Goal: Information Seeking & Learning: Learn about a topic

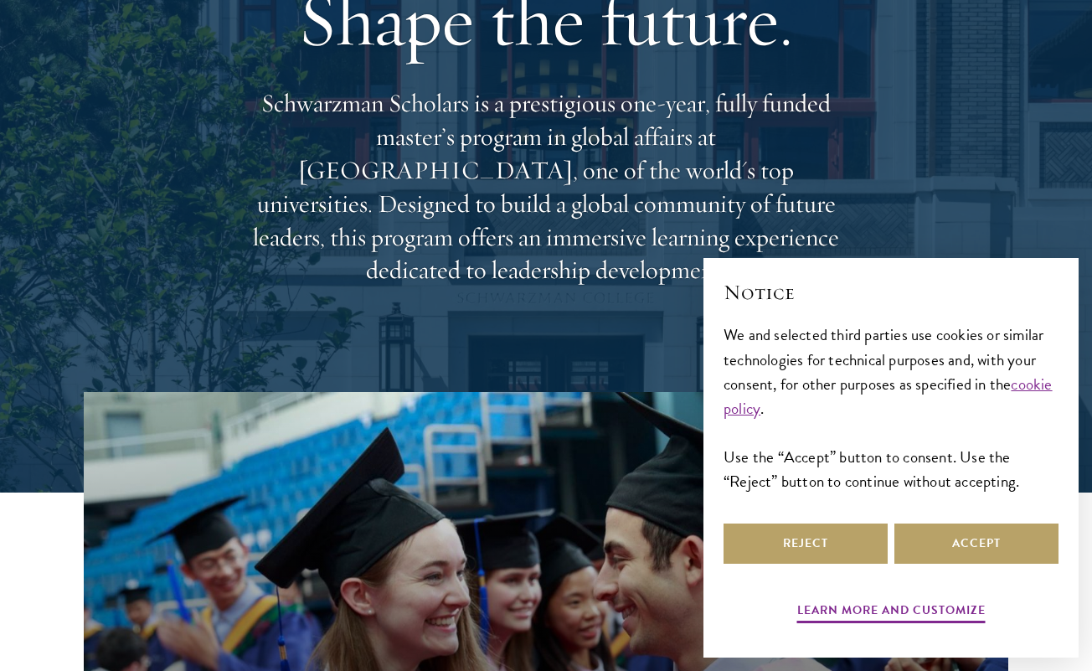
scroll to position [190, 0]
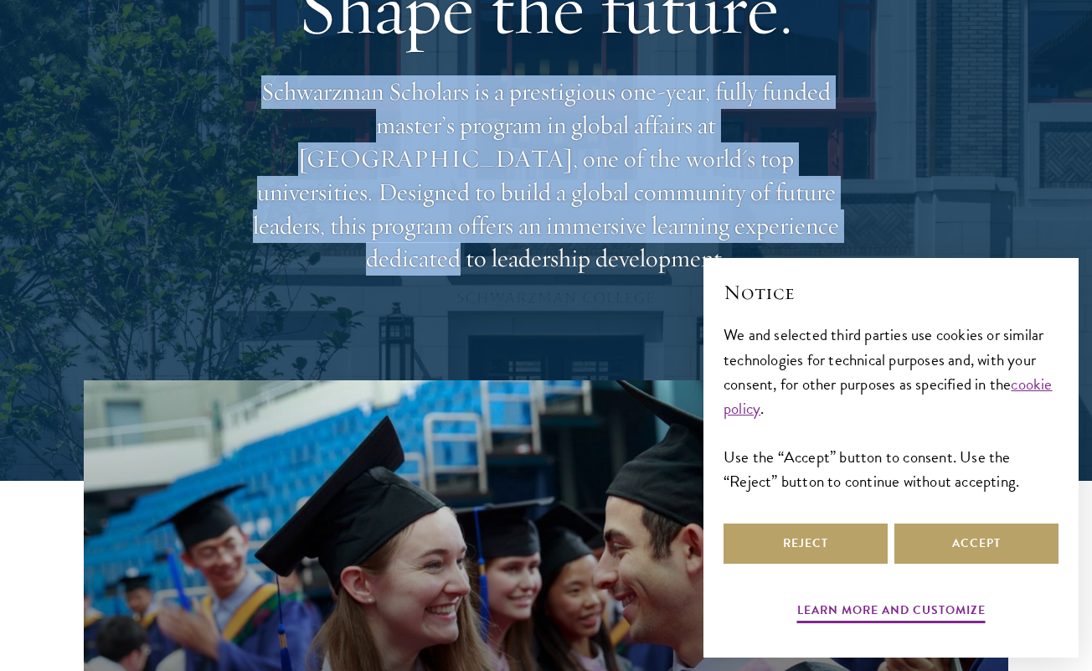
drag, startPoint x: 258, startPoint y: 117, endPoint x: 531, endPoint y: 244, distance: 300.8
click at [531, 244] on p "Schwarzman Scholars is a prestigious one-year, fully funded master’s program in…" at bounding box center [545, 175] width 603 height 200
click at [530, 244] on p "Schwarzman Scholars is a prestigious one-year, fully funded master’s program in…" at bounding box center [545, 175] width 603 height 200
drag, startPoint x: 393, startPoint y: 110, endPoint x: 600, endPoint y: 254, distance: 252.0
click at [599, 249] on p "Schwarzman Scholars is a prestigious one-year, fully funded master’s program in…" at bounding box center [545, 175] width 603 height 200
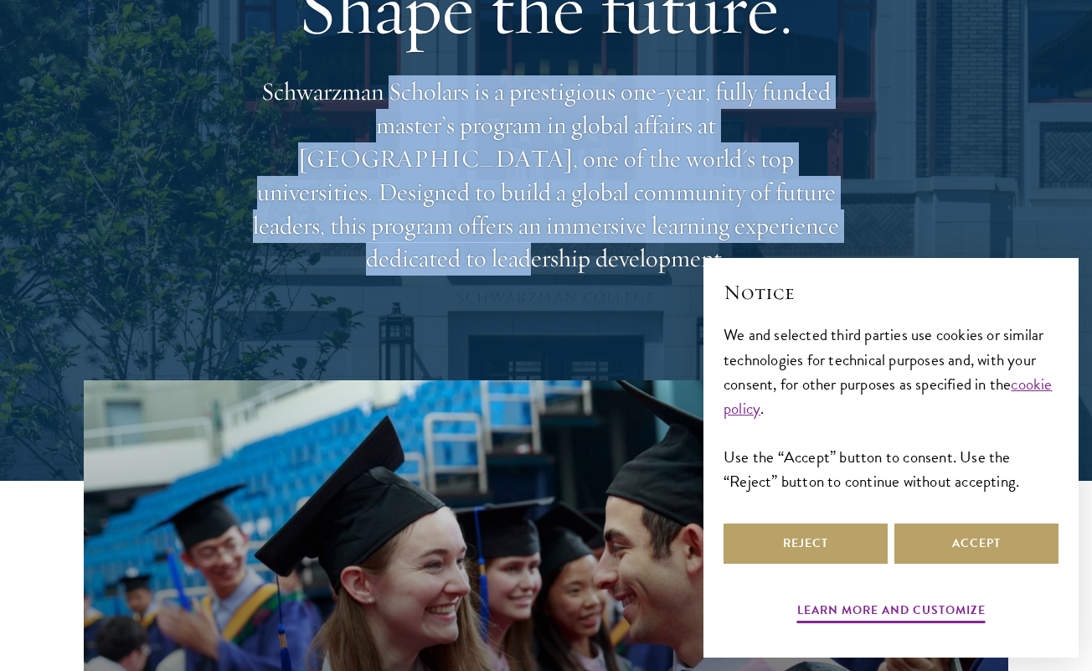
click at [600, 254] on p "Schwarzman Scholars is a prestigious one-year, fully funded master’s program in…" at bounding box center [545, 175] width 603 height 200
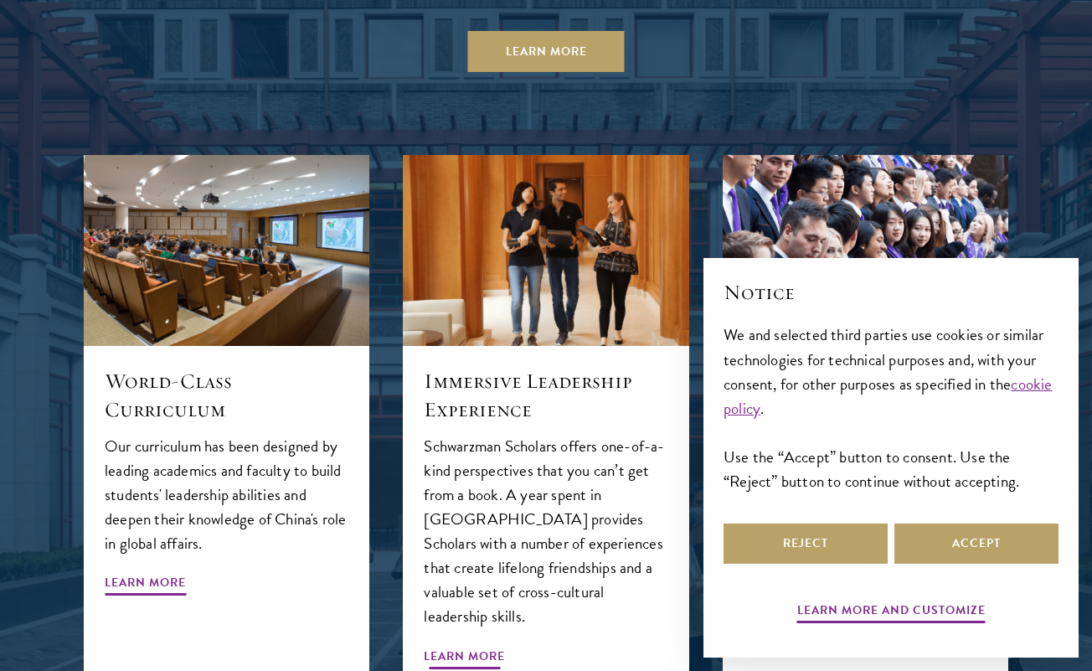
scroll to position [1681, 0]
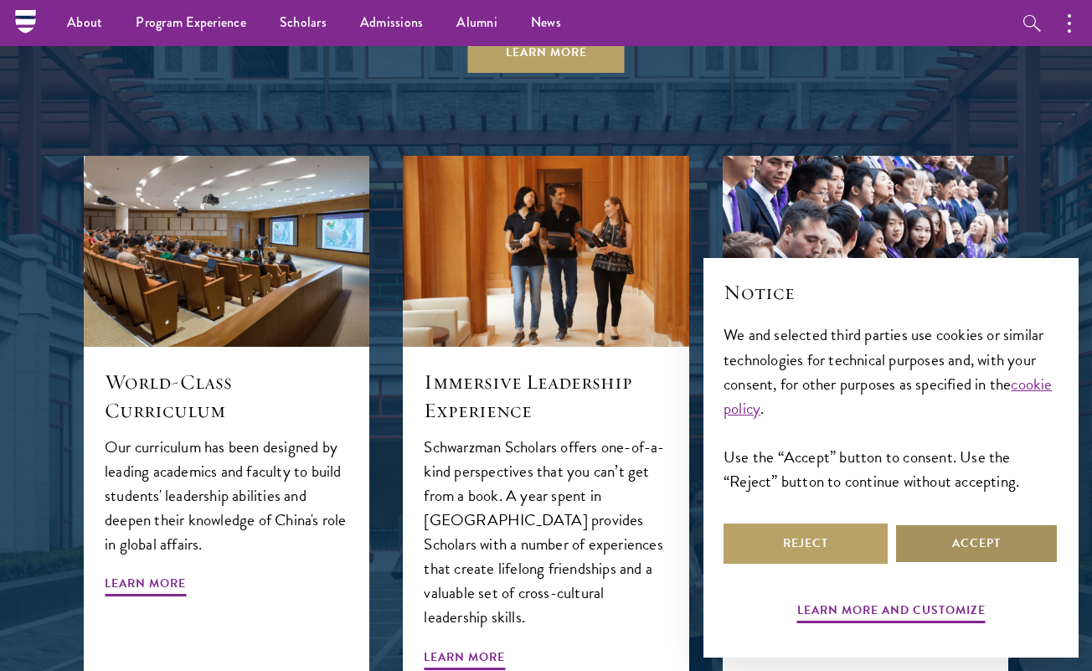
click at [980, 545] on button "Accept" at bounding box center [976, 543] width 164 height 40
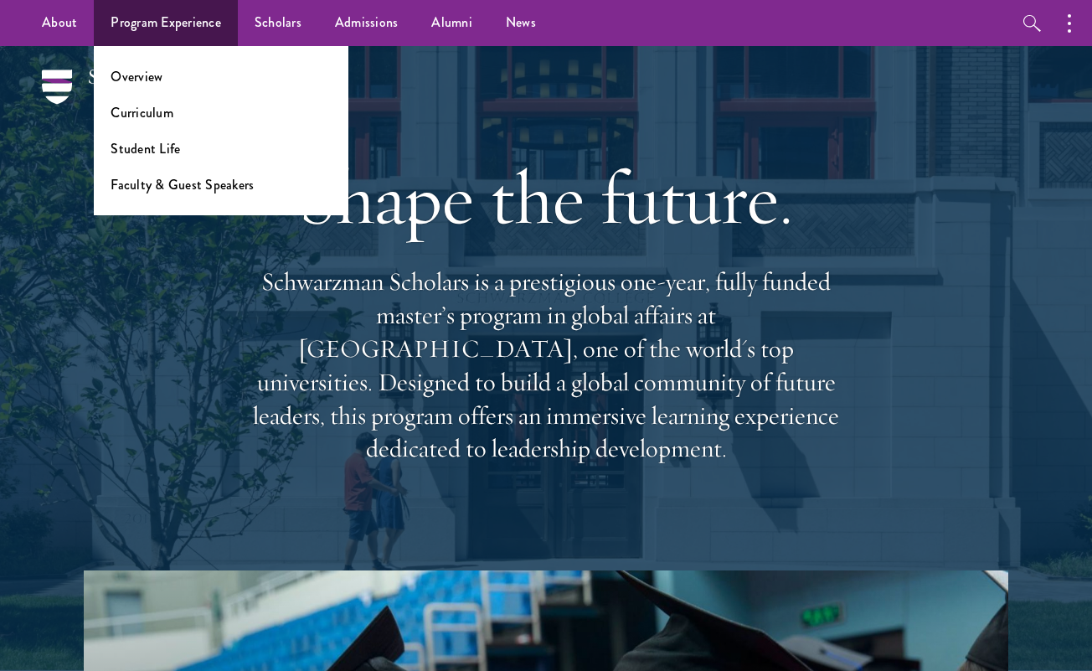
scroll to position [0, 0]
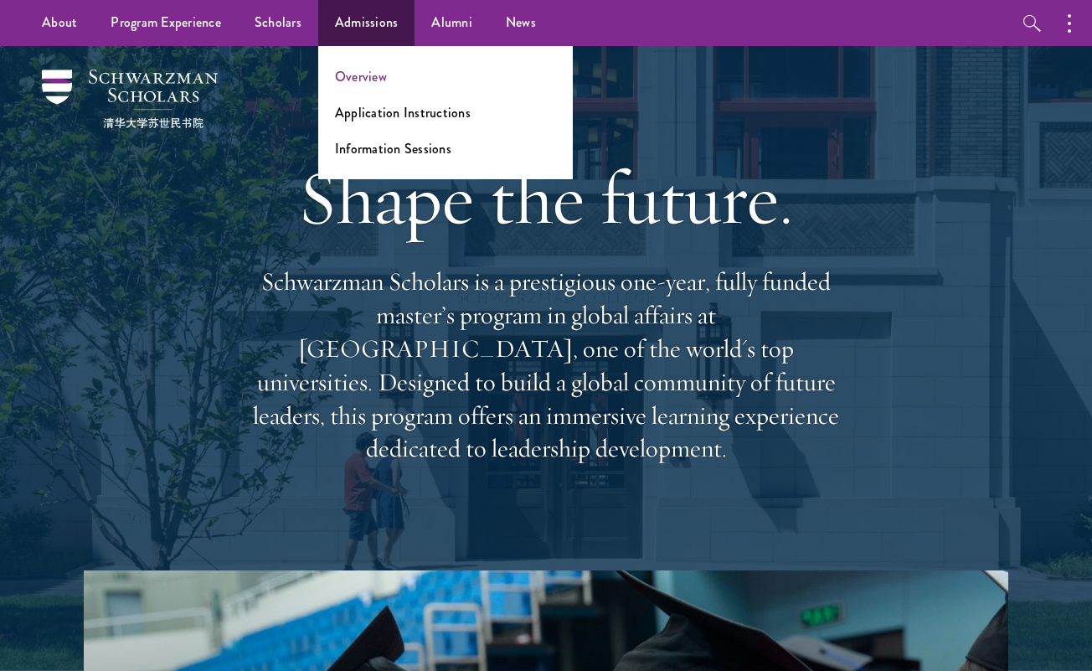
click at [368, 77] on link "Overview" at bounding box center [361, 76] width 52 height 19
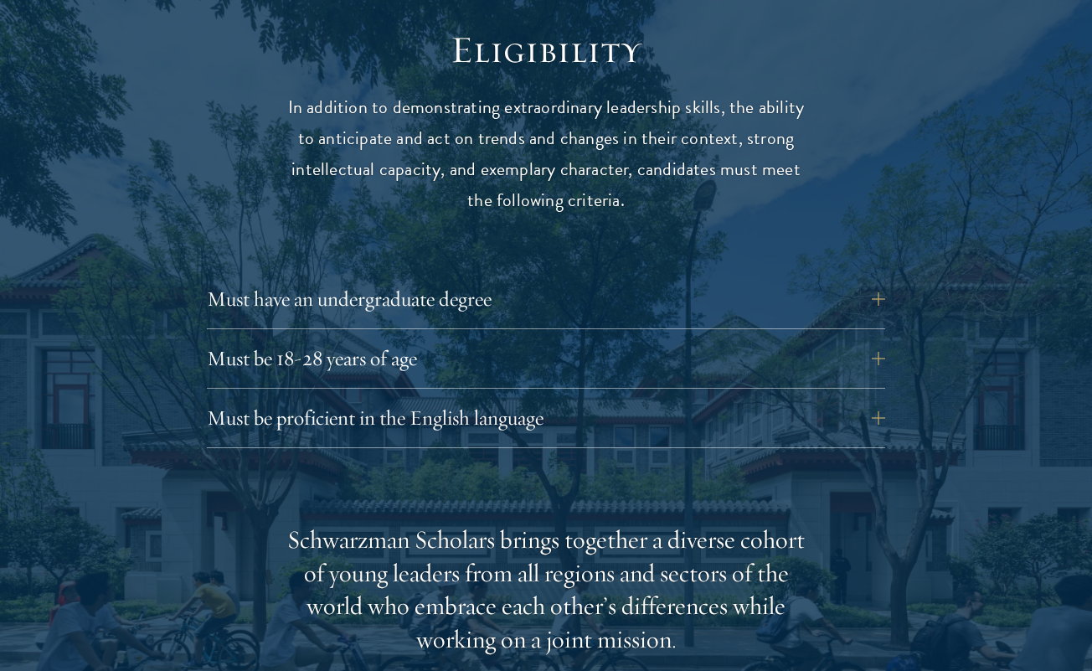
scroll to position [2165, 0]
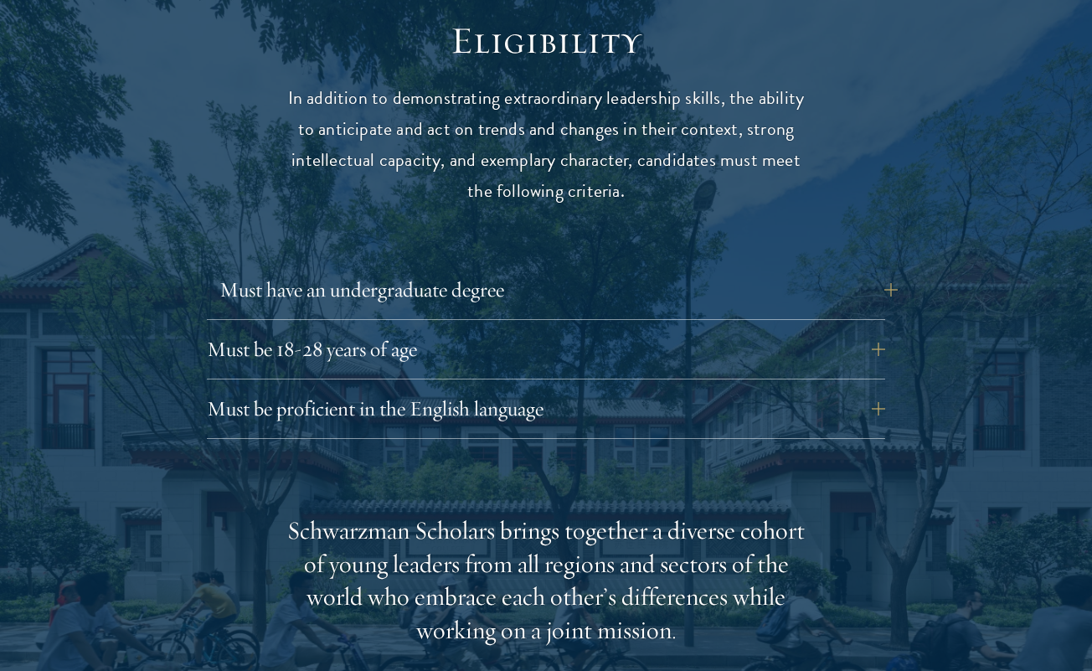
click at [443, 270] on button "Must have an undergraduate degree" at bounding box center [558, 290] width 678 height 40
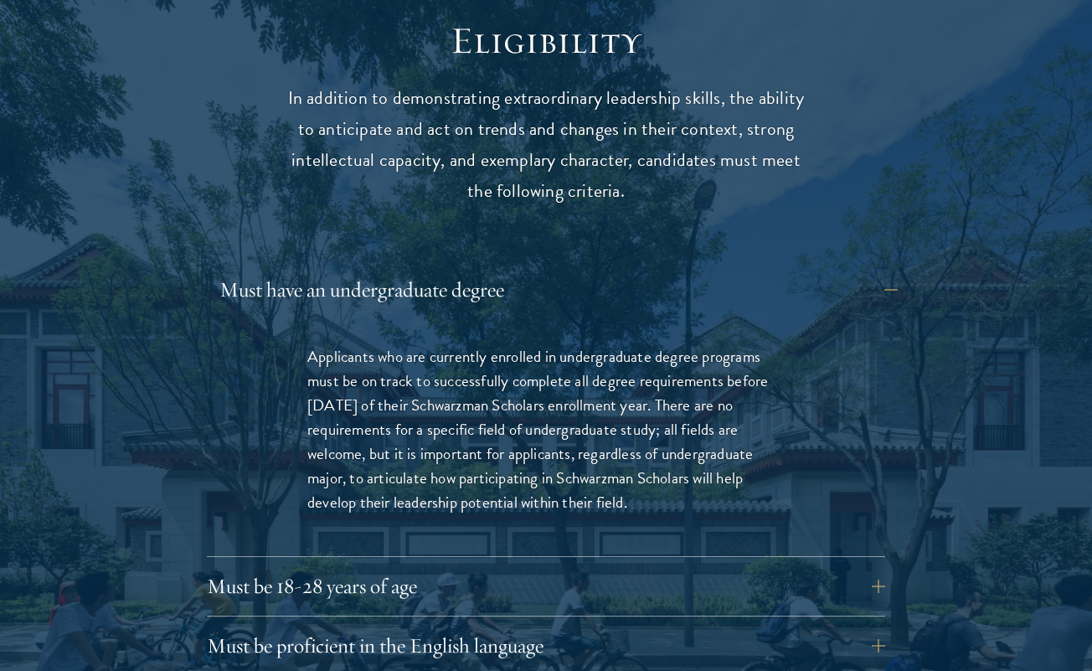
click at [445, 270] on button "Must have an undergraduate degree" at bounding box center [558, 290] width 678 height 40
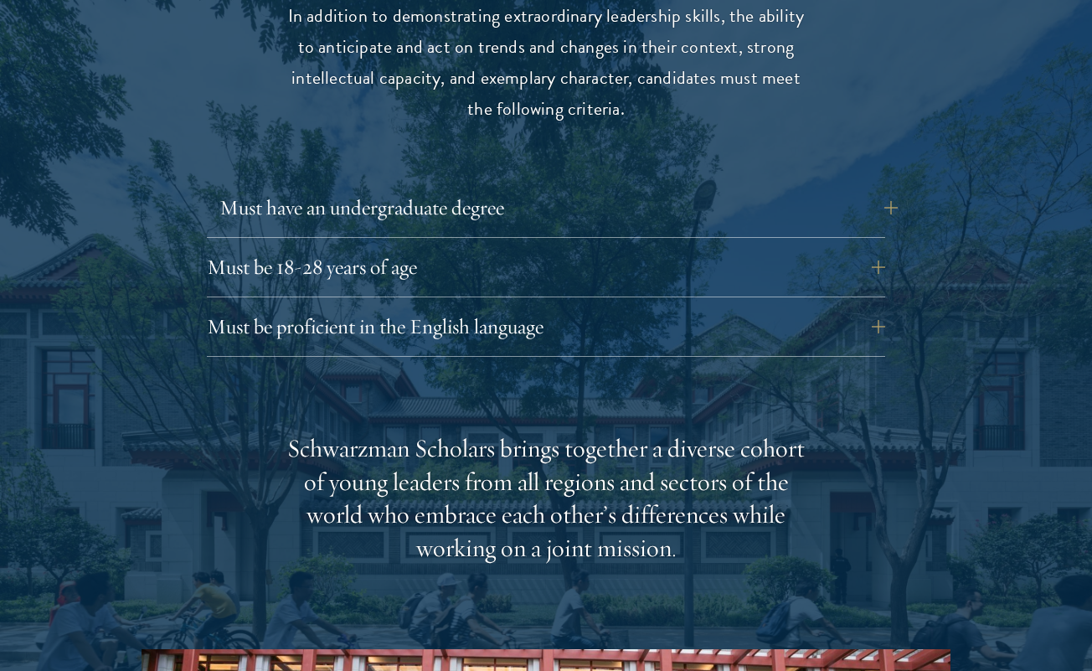
scroll to position [2265, 0]
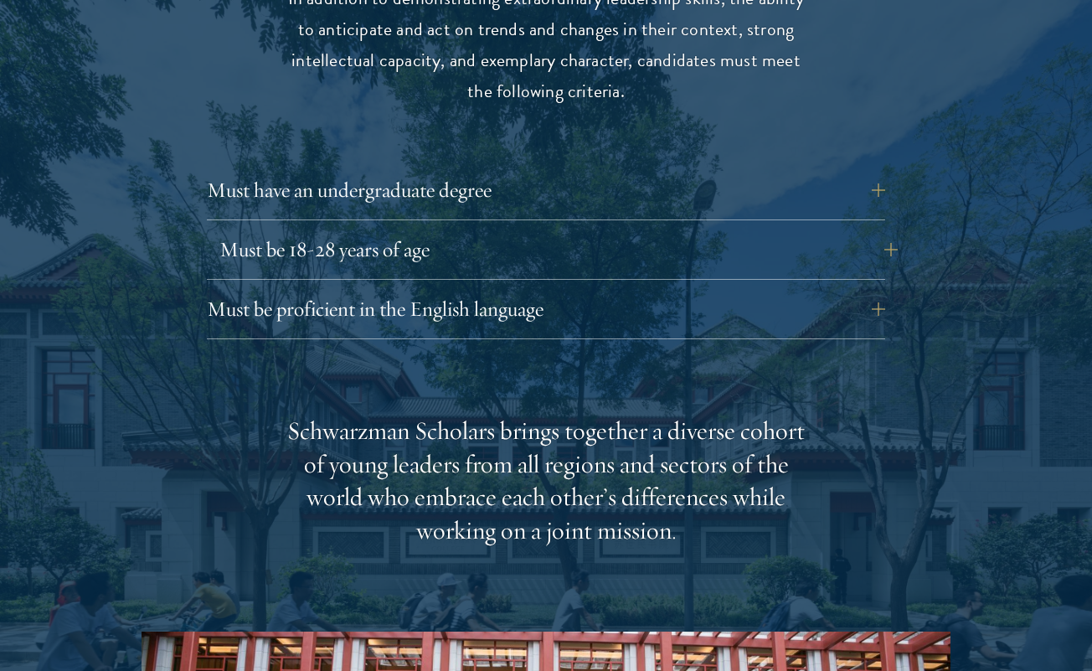
click at [453, 229] on button "Must be 18-28 years of age" at bounding box center [558, 249] width 678 height 40
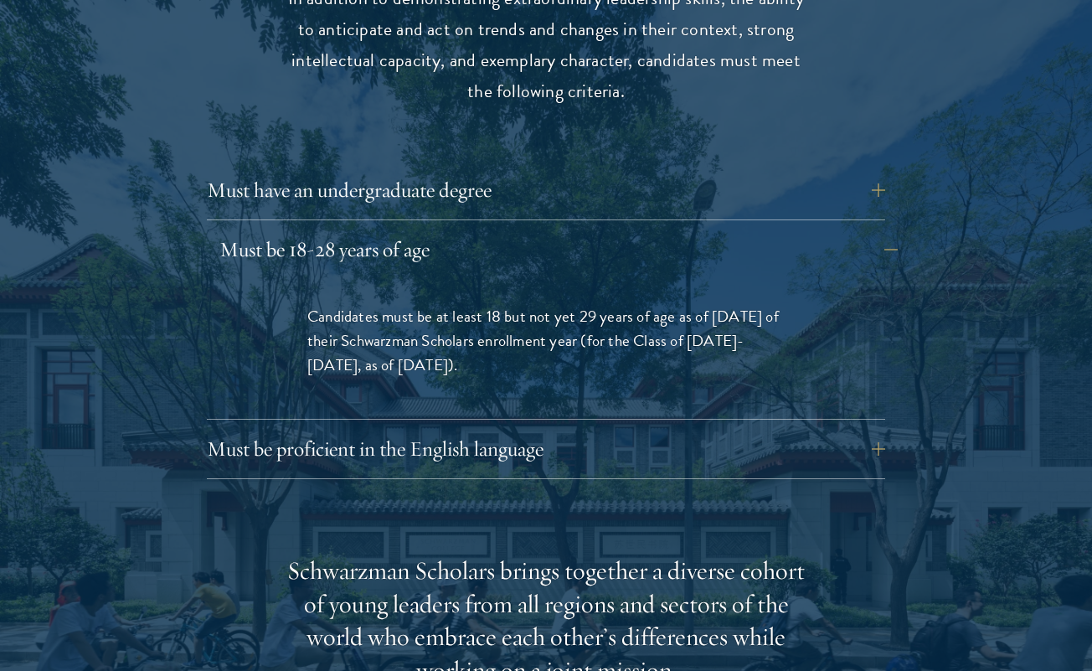
click at [453, 229] on button "Must be 18-28 years of age" at bounding box center [558, 249] width 678 height 40
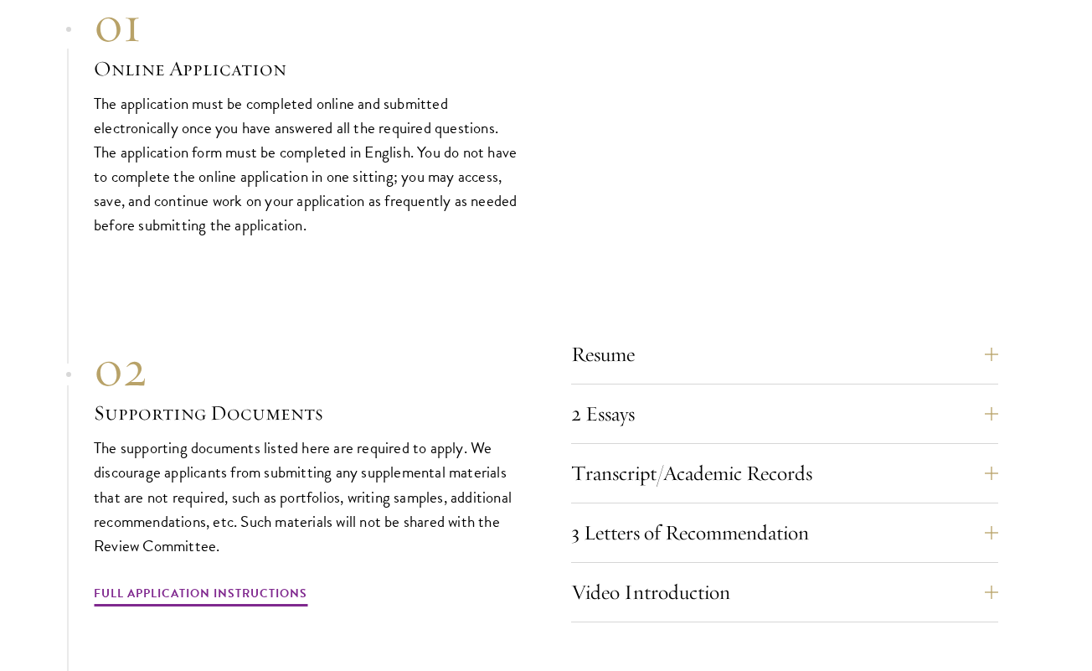
scroll to position [4958, 0]
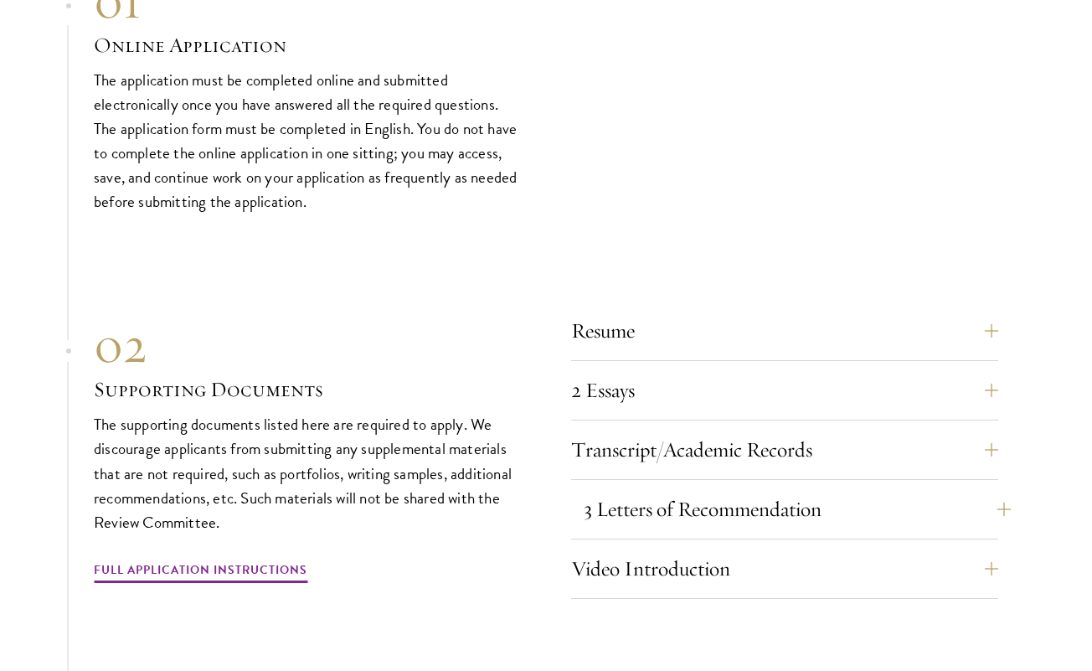
click at [735, 491] on button "3 Letters of Recommendation" at bounding box center [796, 509] width 427 height 40
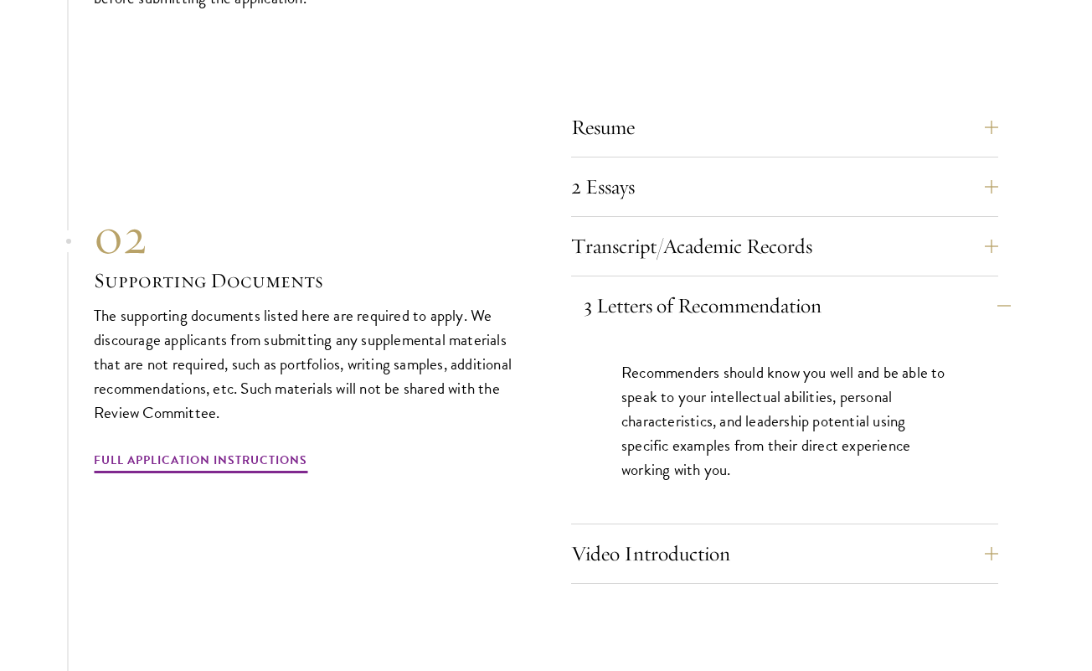
scroll to position [5163, 0]
click at [800, 242] on button "Transcript/Academic Records" at bounding box center [796, 245] width 427 height 40
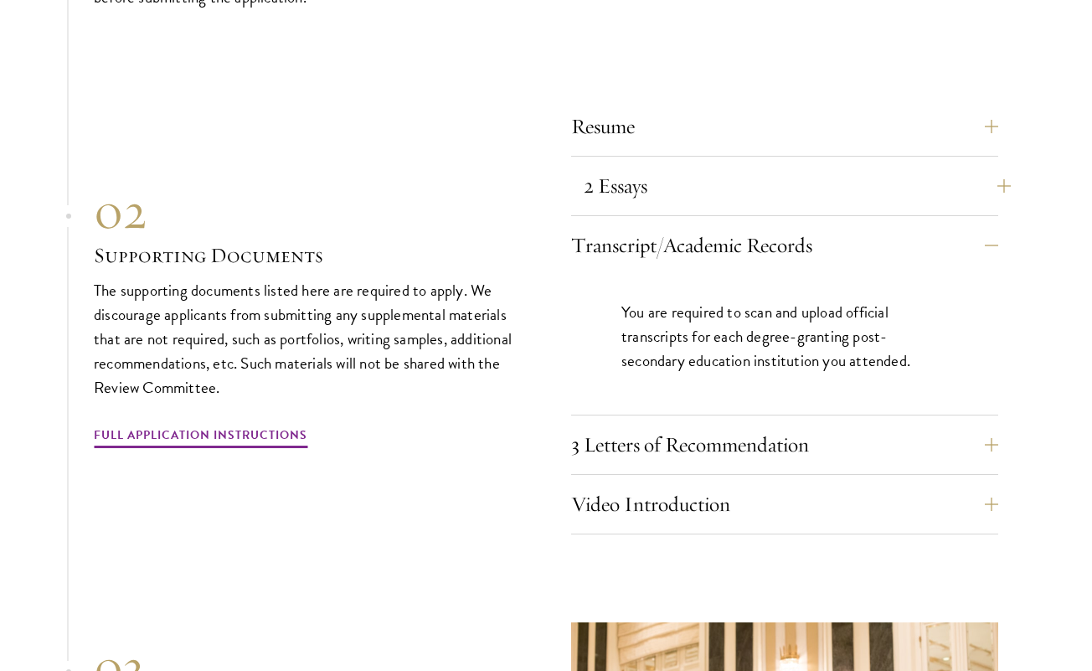
click at [781, 174] on button "2 Essays" at bounding box center [796, 186] width 427 height 40
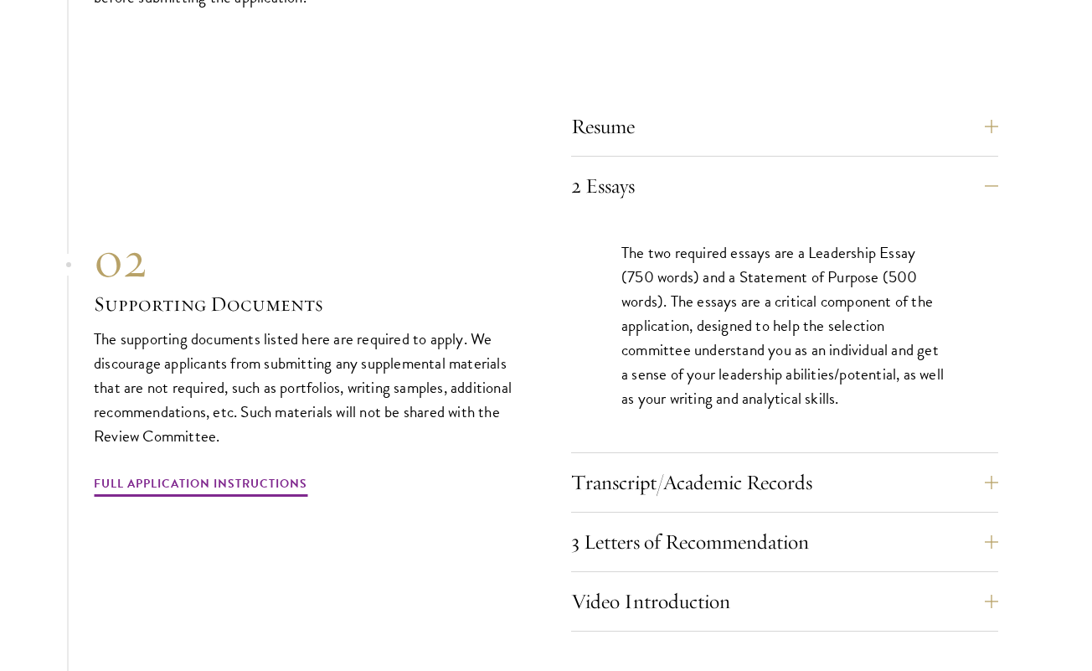
click at [775, 133] on div "Resume A current version of your resume or CV (maximum 2 pages)." at bounding box center [784, 131] width 427 height 50
click at [773, 108] on button "Resume" at bounding box center [796, 126] width 427 height 40
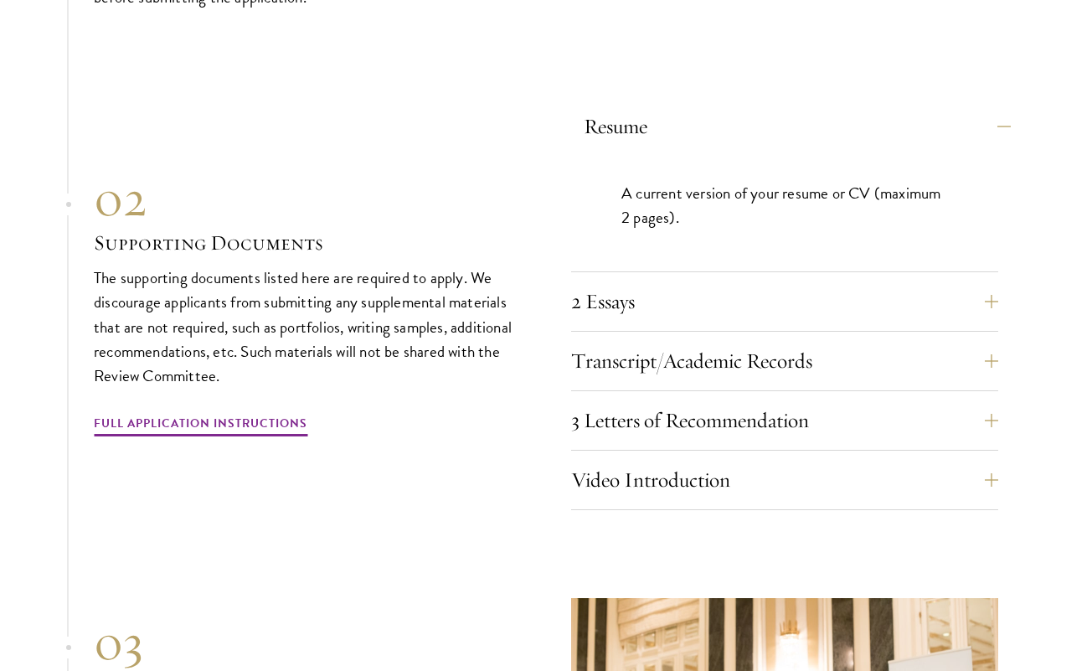
click at [774, 114] on button "Resume" at bounding box center [796, 126] width 427 height 40
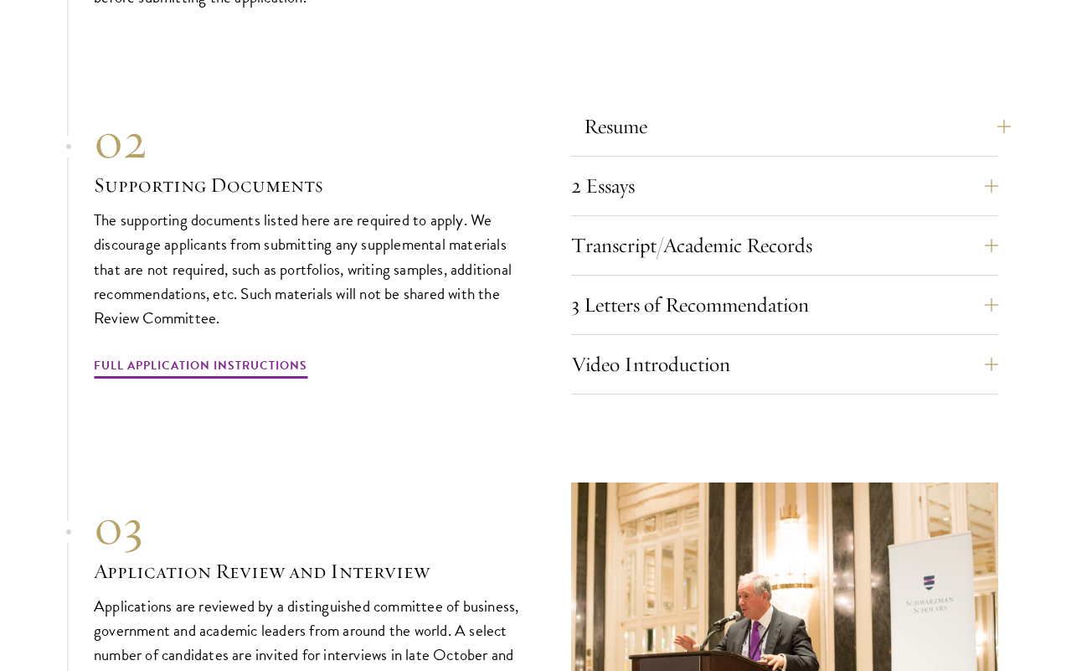
click at [774, 114] on button "Resume" at bounding box center [796, 126] width 427 height 40
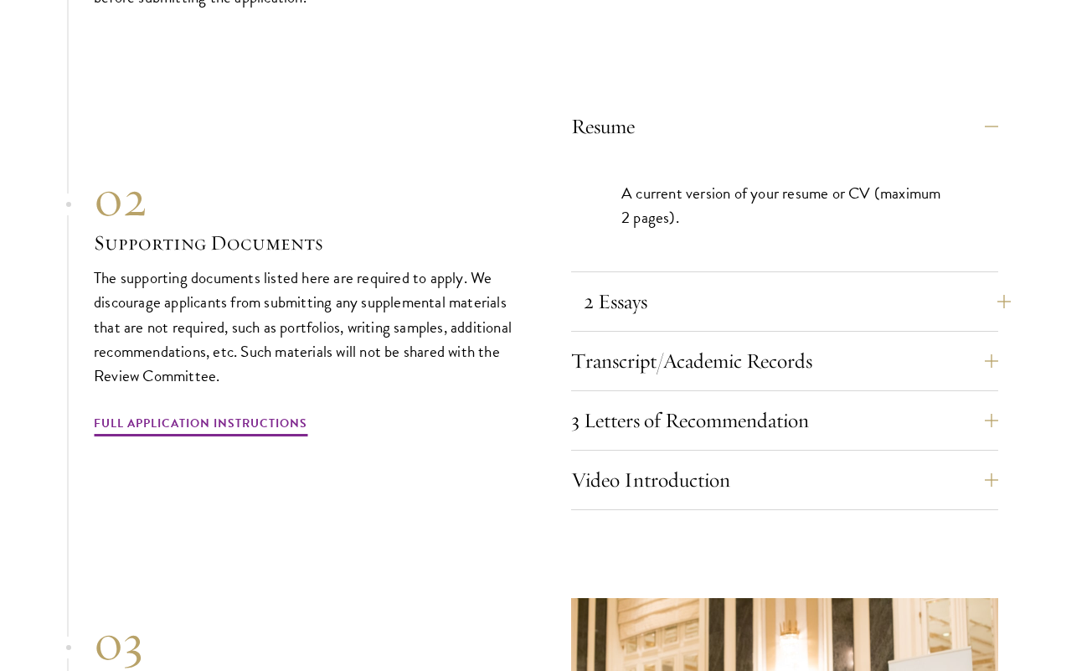
click at [844, 281] on button "2 Essays" at bounding box center [796, 301] width 427 height 40
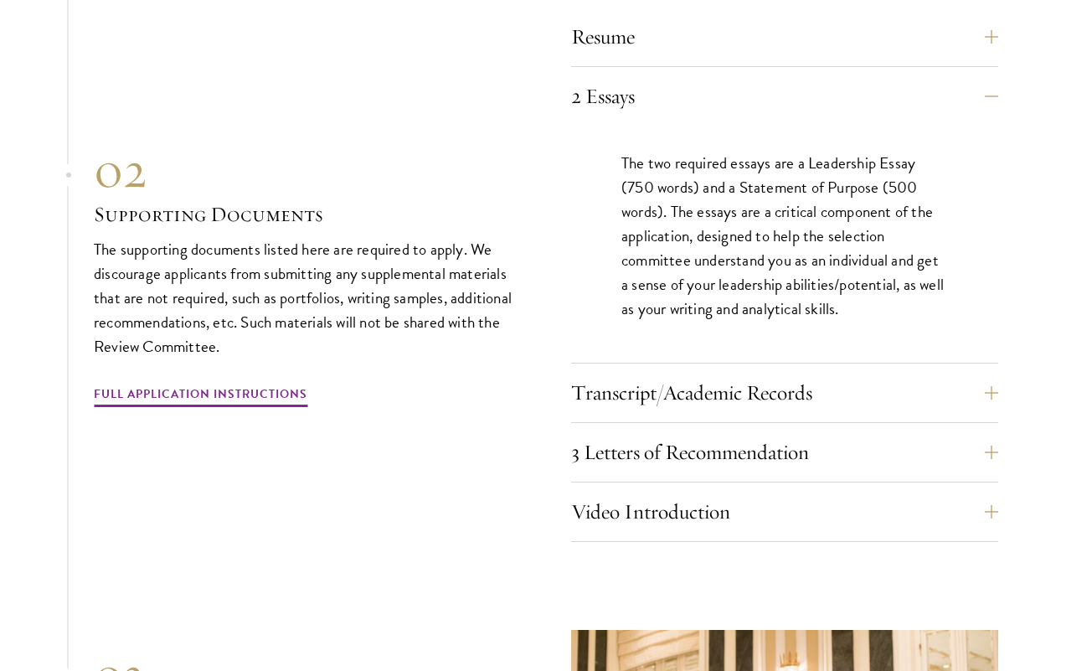
scroll to position [5263, 0]
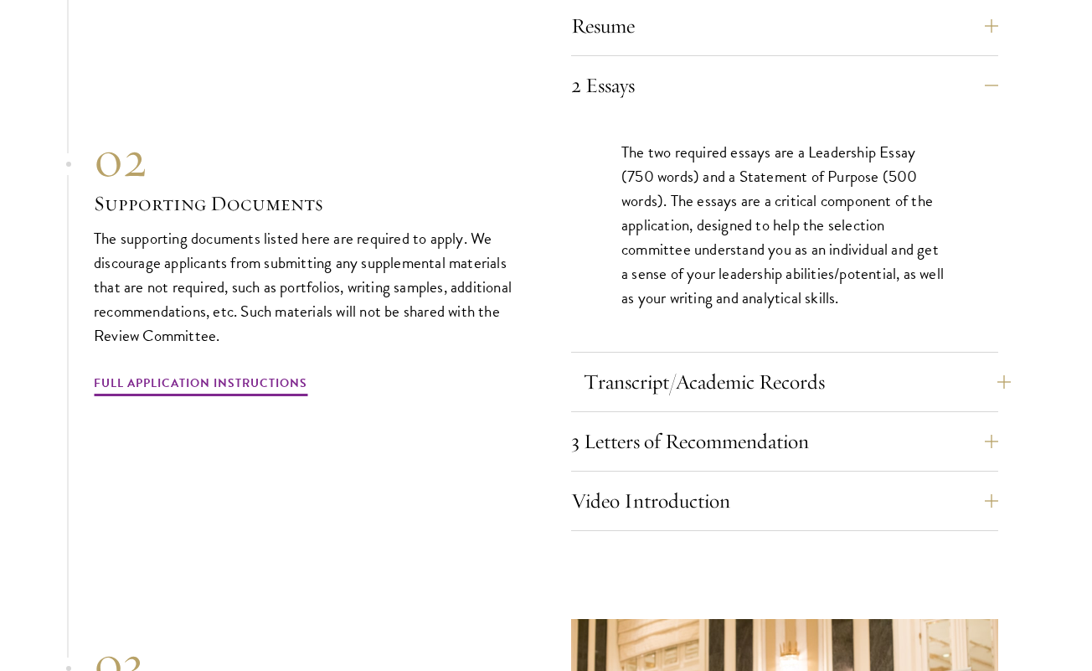
click at [725, 362] on button "Transcript/Academic Records" at bounding box center [796, 382] width 427 height 40
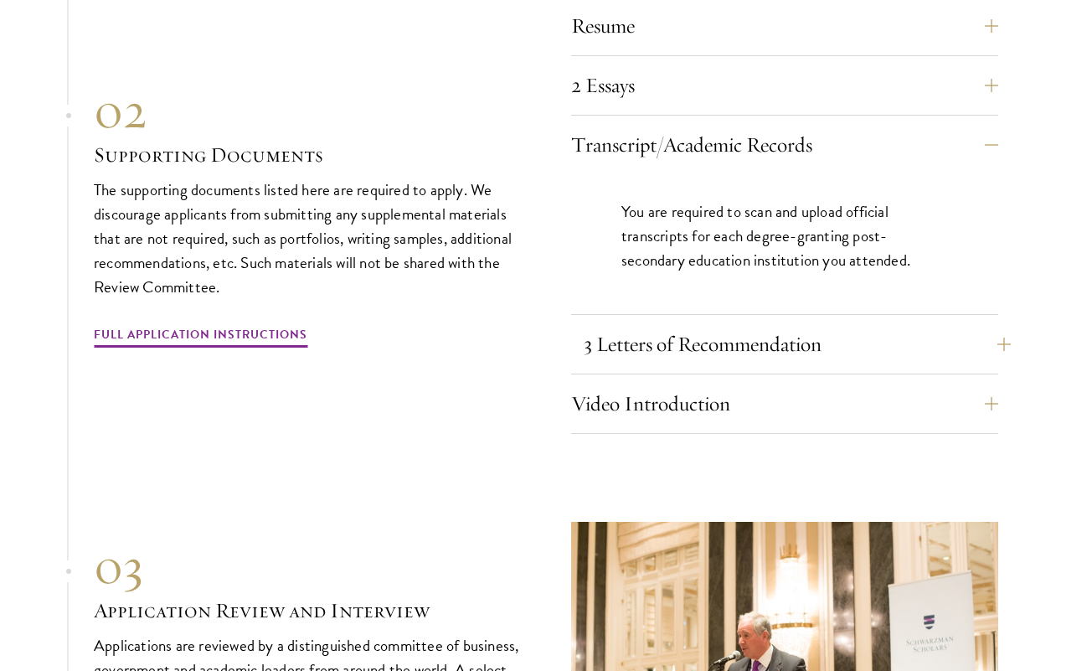
click at [722, 337] on button "3 Letters of Recommendation" at bounding box center [796, 344] width 427 height 40
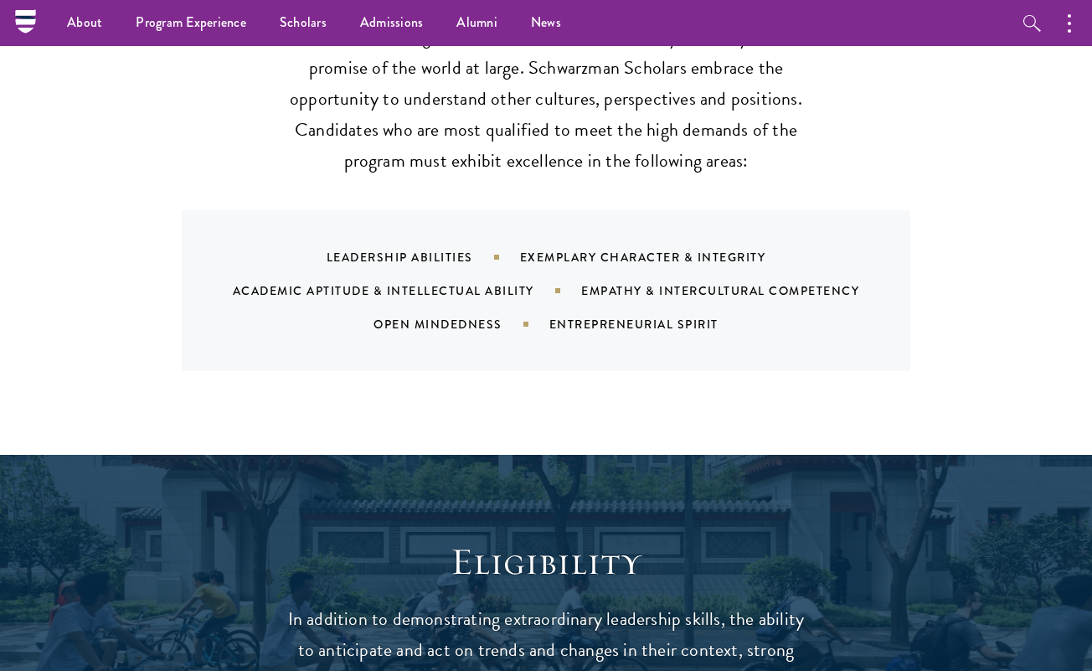
scroll to position [105, 0]
